Goal: Information Seeking & Learning: Learn about a topic

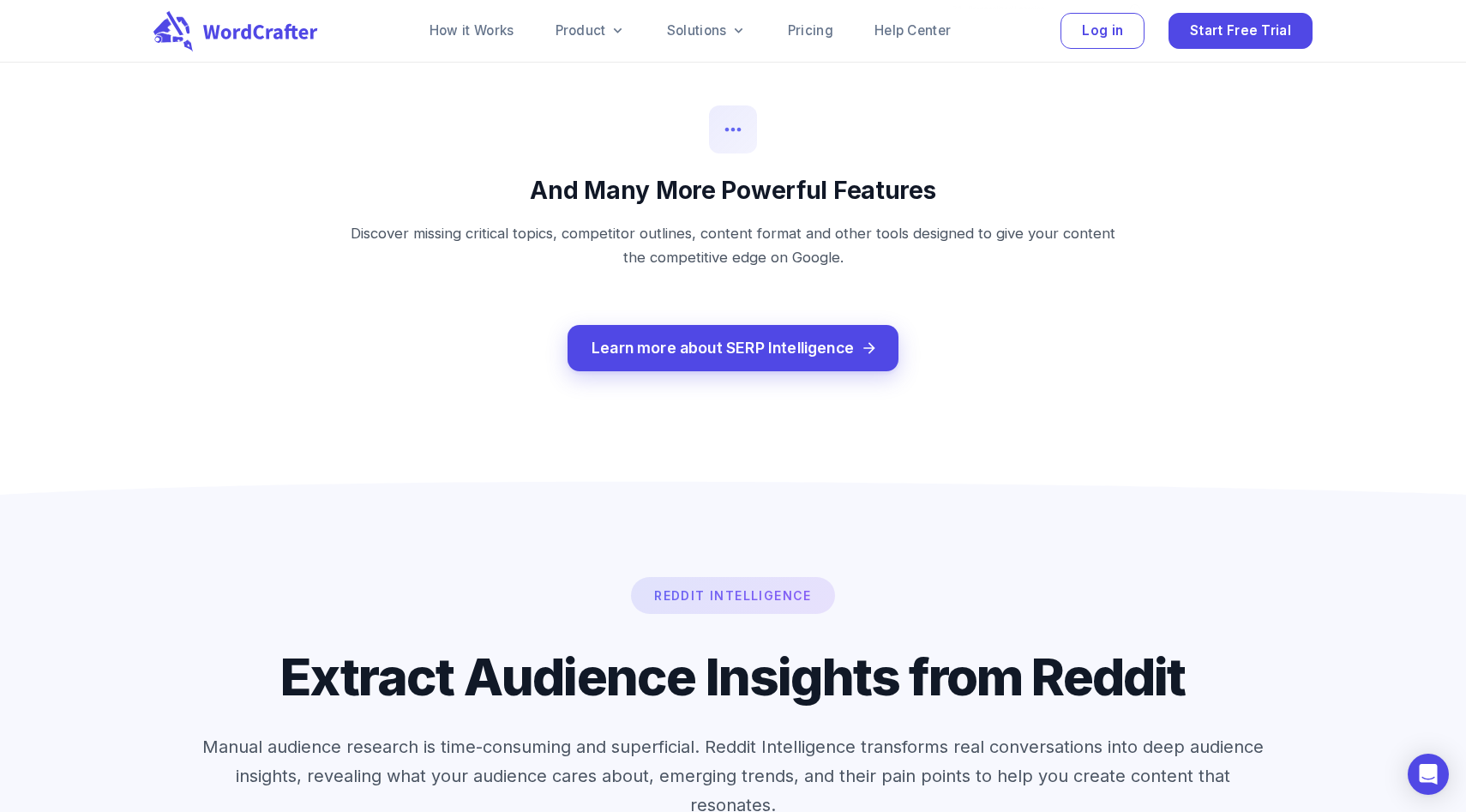
scroll to position [2365, 0]
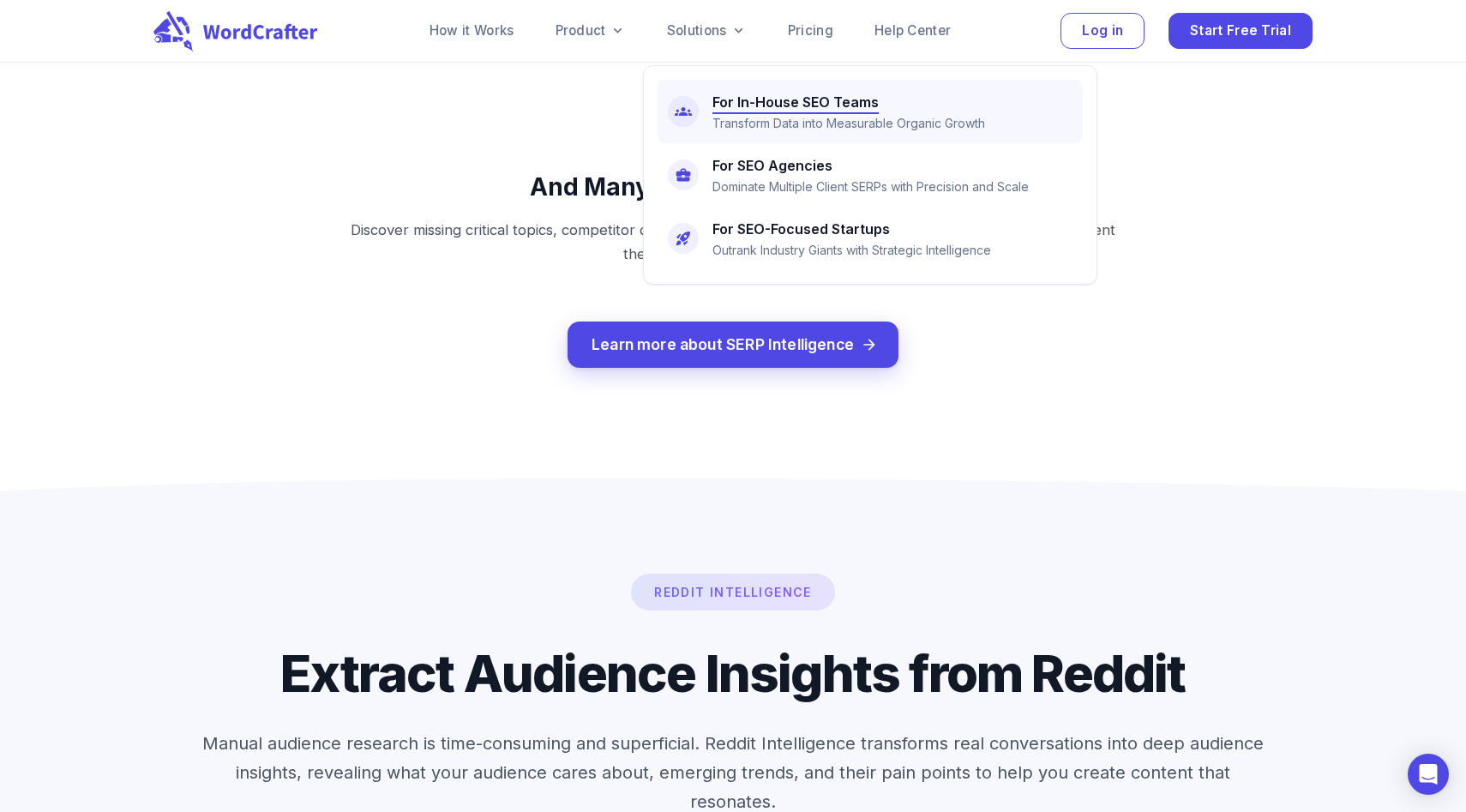
click at [769, 129] on p "Transform Data into Measurable Organic Growth" at bounding box center [848, 124] width 272 height 19
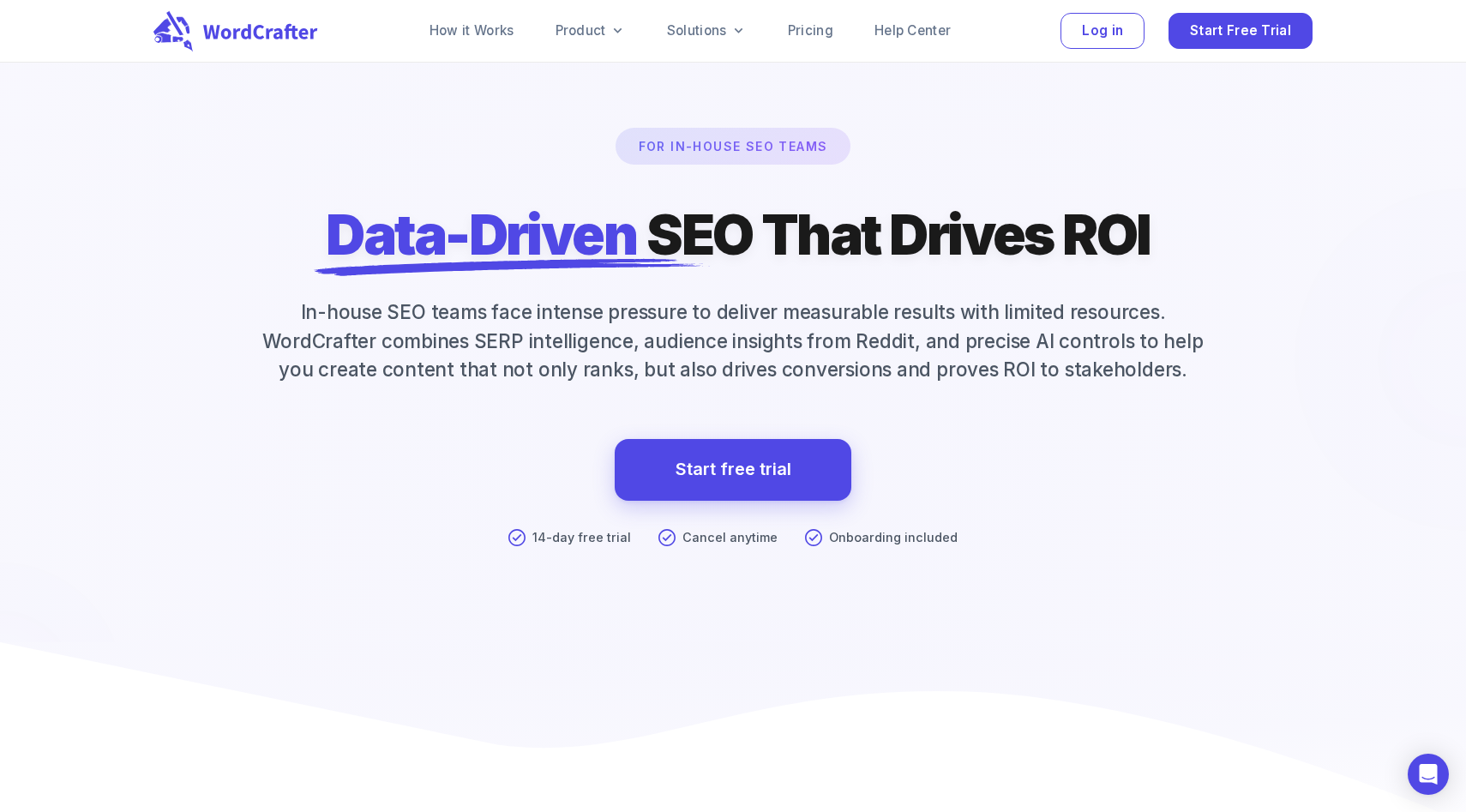
scroll to position [79, 0]
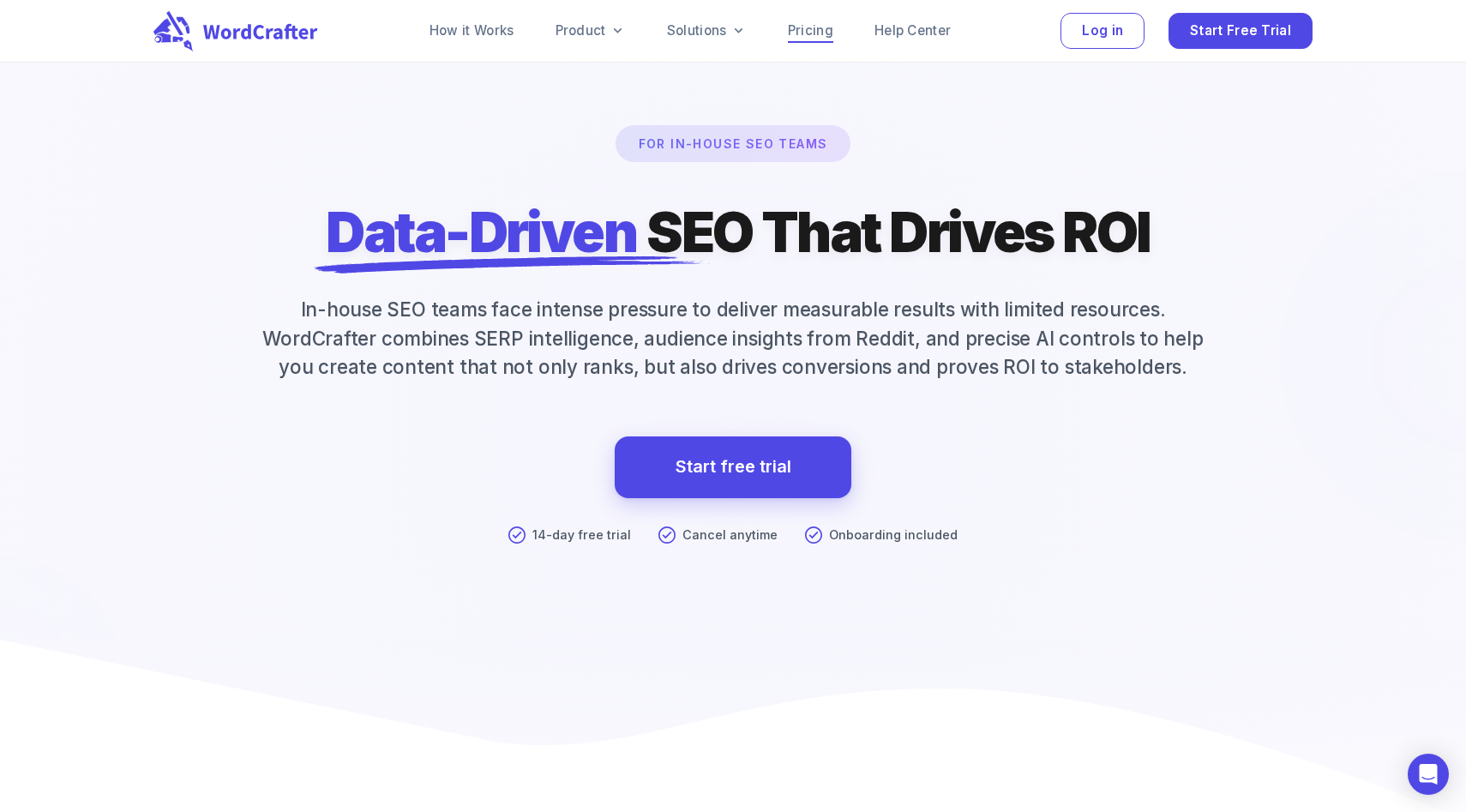
click at [817, 25] on link "Pricing" at bounding box center [810, 31] width 46 height 21
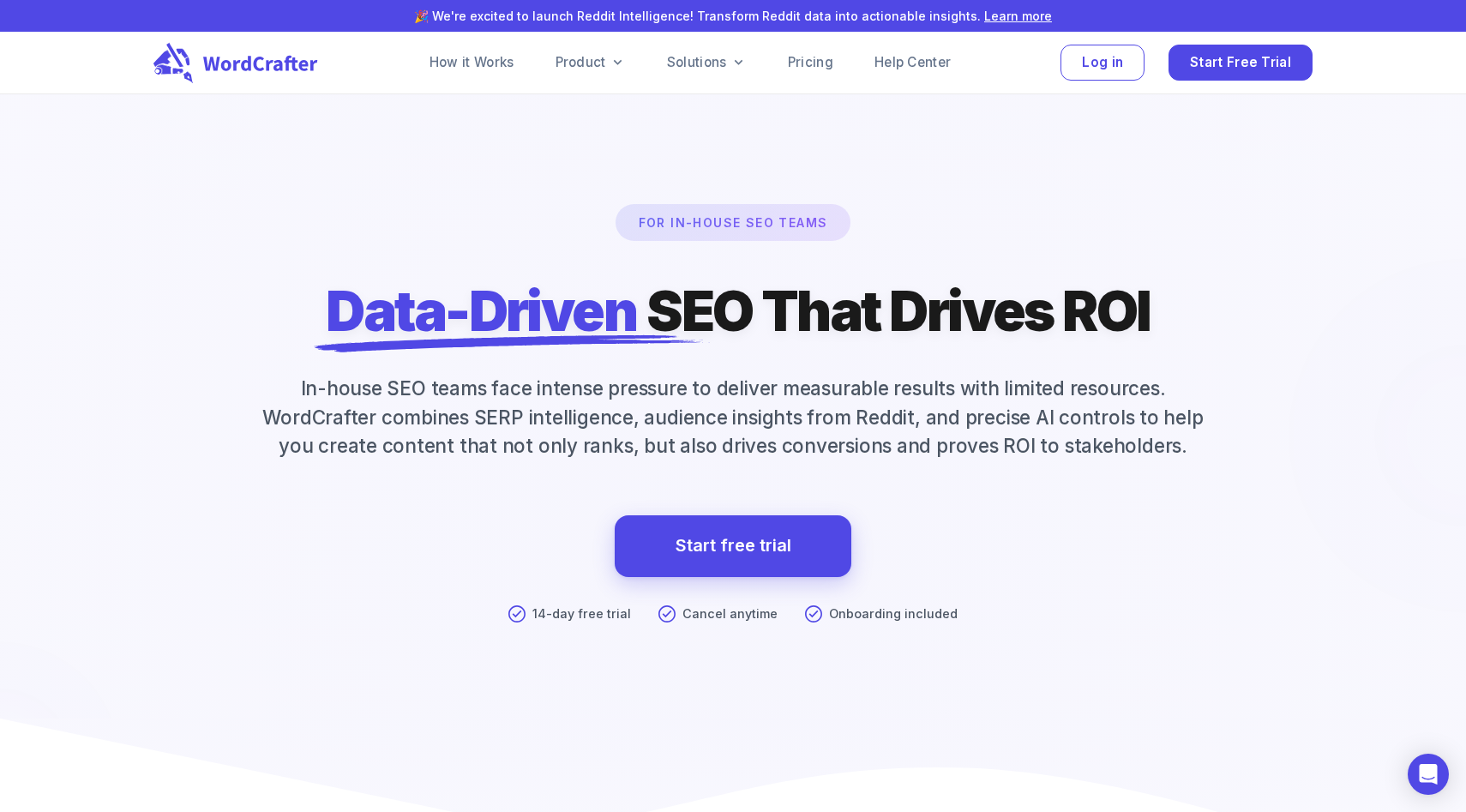
click at [175, 321] on div "For In-House SEO Teams Data-Driven SEO That Drives ROI In-house SEO teams face …" at bounding box center [733, 461] width 1200 height 514
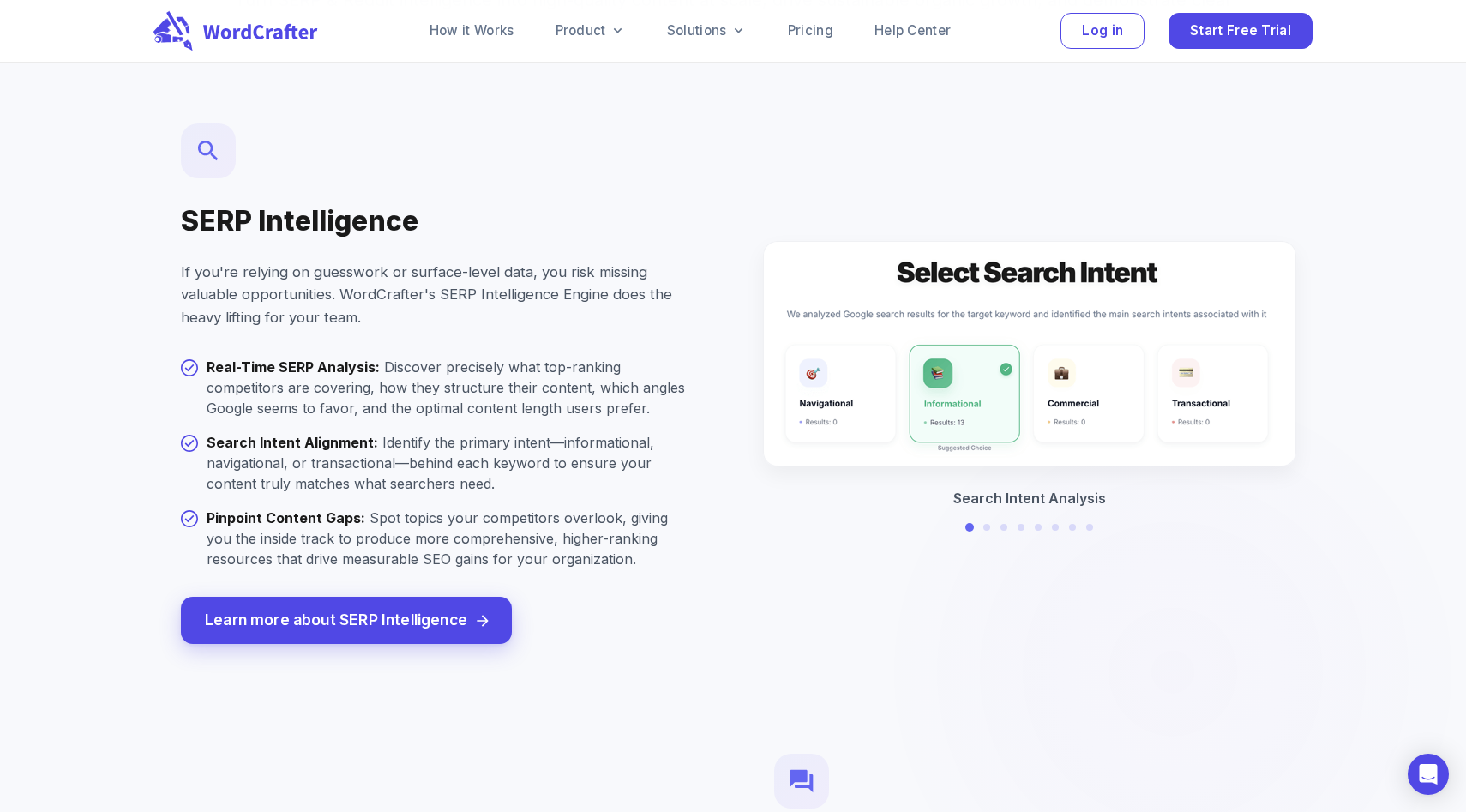
scroll to position [2029, 0]
click at [0, 0] on img at bounding box center [0, 0] width 0 height 0
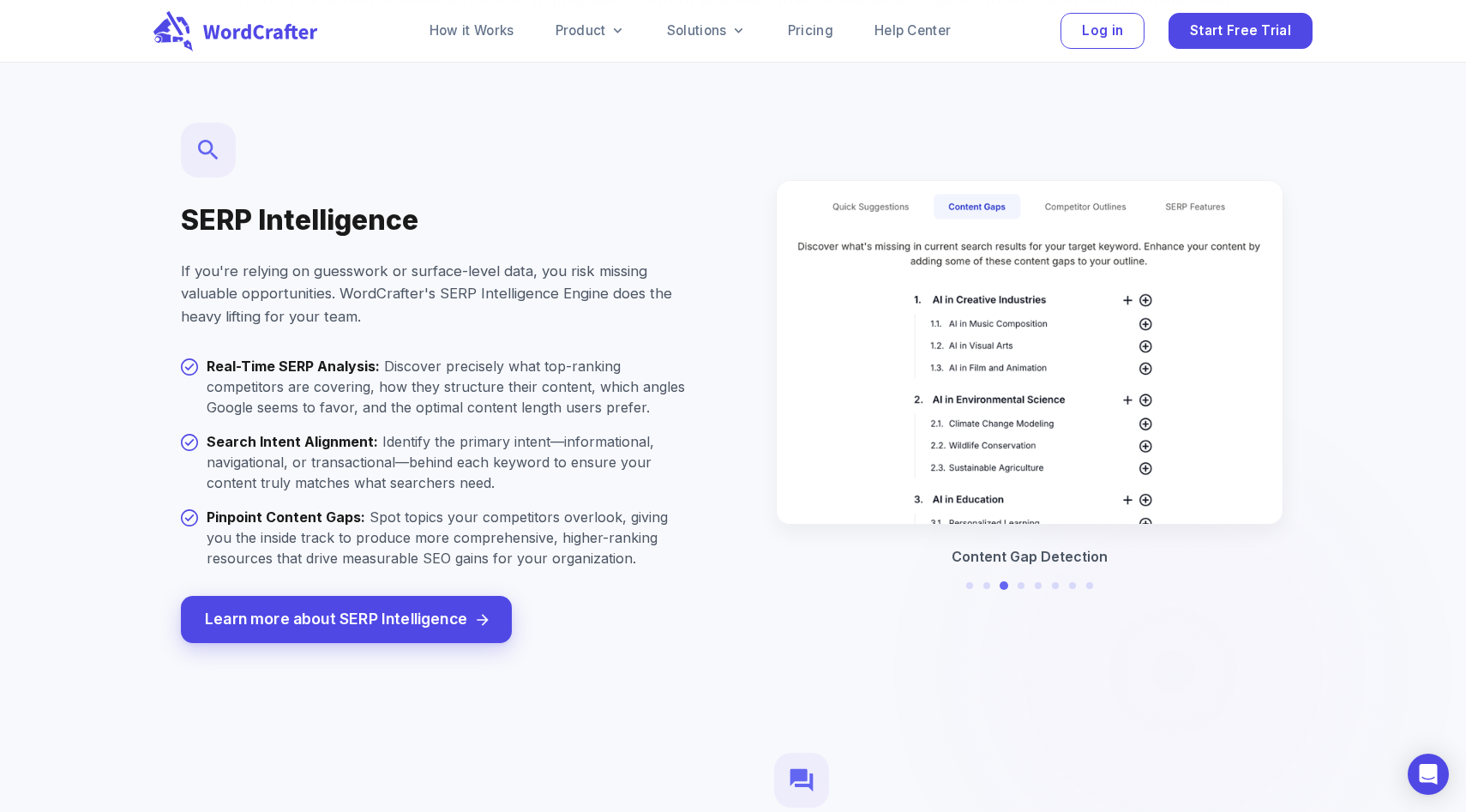
click at [851, 367] on img at bounding box center [1029, 351] width 504 height 343
click at [992, 582] on div at bounding box center [1029, 585] width 127 height 7
click at [986, 582] on button at bounding box center [986, 585] width 8 height 8
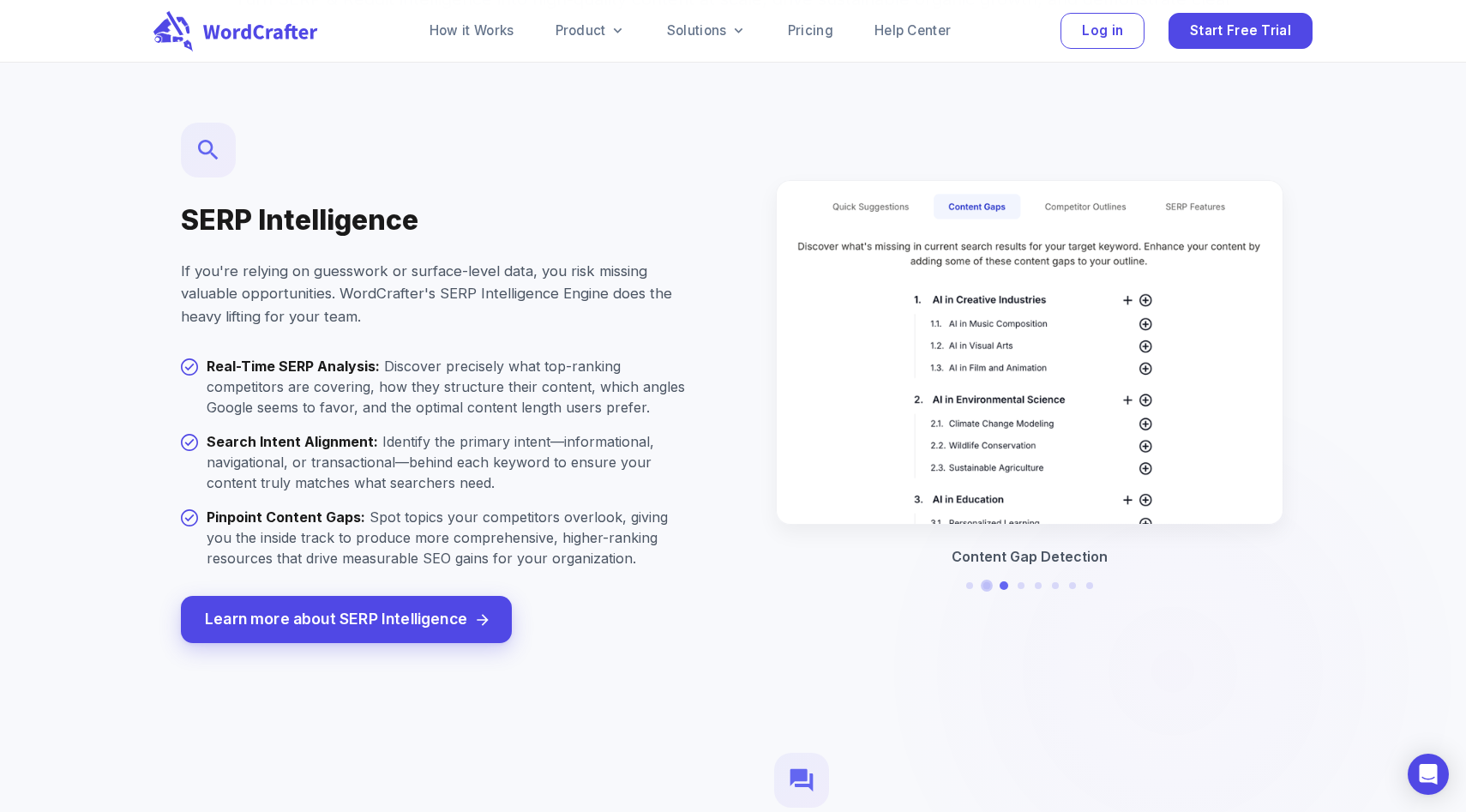
click at [986, 582] on button at bounding box center [986, 585] width 8 height 8
